Goal: Task Accomplishment & Management: Use online tool/utility

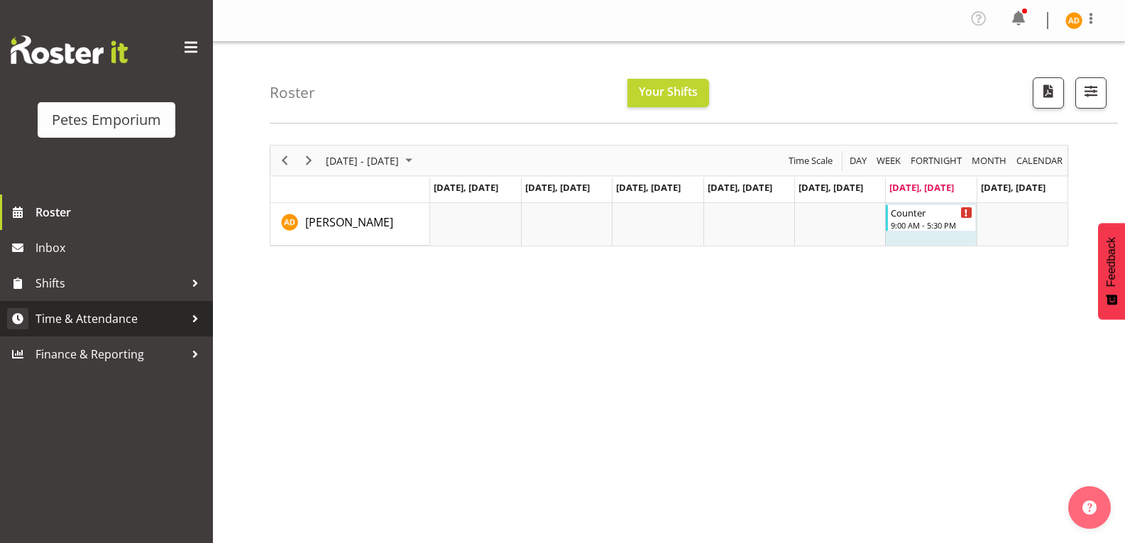
click at [175, 321] on span "Time & Attendance" at bounding box center [109, 318] width 149 height 21
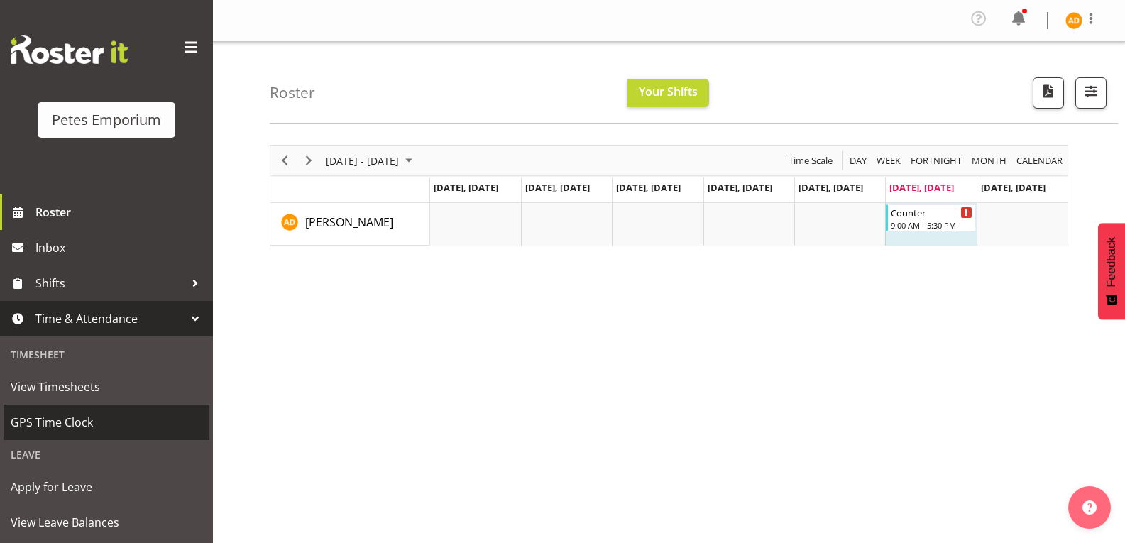
click at [128, 411] on span "GPS Time Clock" at bounding box center [107, 421] width 192 height 21
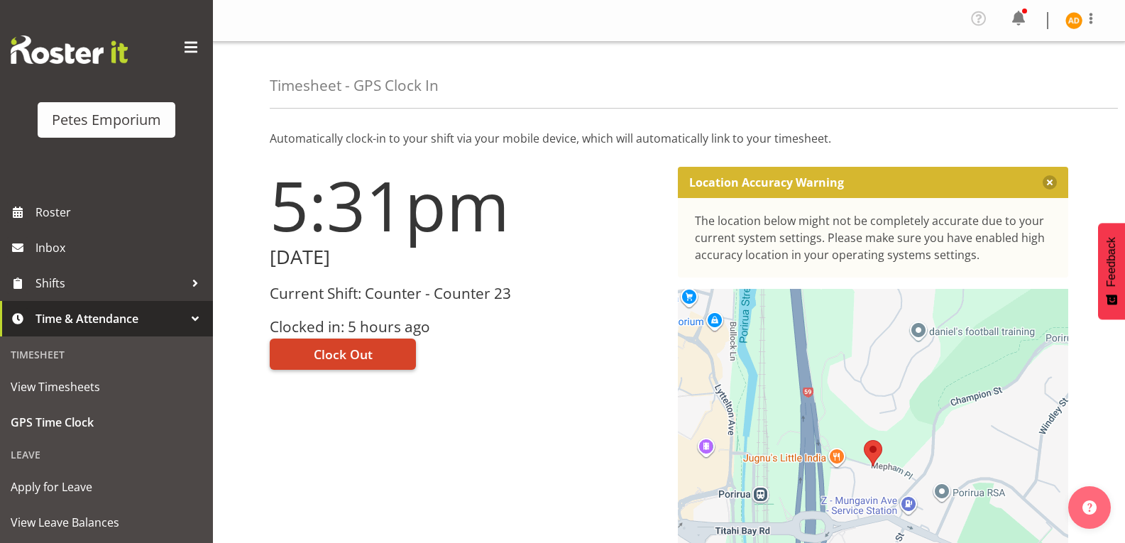
click at [350, 339] on button "Clock Out" at bounding box center [343, 353] width 146 height 31
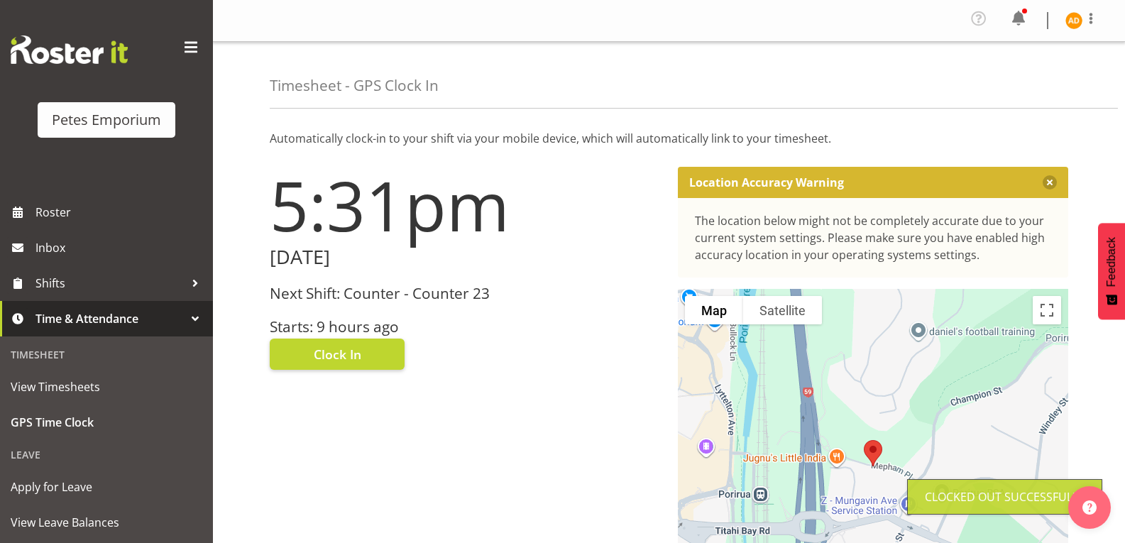
click at [1069, 25] on img at bounding box center [1073, 20] width 17 height 17
click at [1006, 89] on link "Log Out" at bounding box center [1031, 78] width 136 height 26
